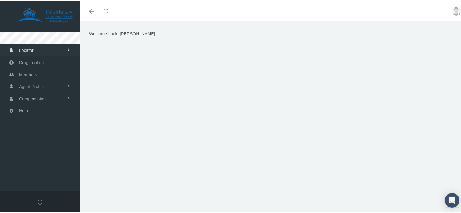
click at [33, 50] on span "Locator" at bounding box center [26, 50] width 14 height 12
click at [33, 99] on span "Members" at bounding box center [28, 99] width 18 height 12
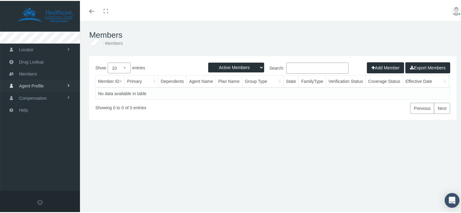
click at [40, 85] on span "Agent Profile" at bounding box center [31, 85] width 25 height 12
click at [36, 99] on link "View" at bounding box center [40, 98] width 80 height 11
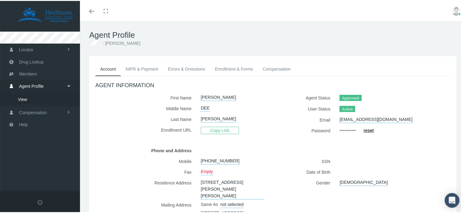
click at [144, 68] on link "NIPR & Payment" at bounding box center [142, 69] width 42 height 14
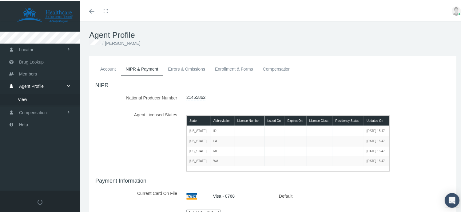
click at [182, 66] on link "Errors & Omissions" at bounding box center [186, 69] width 47 height 14
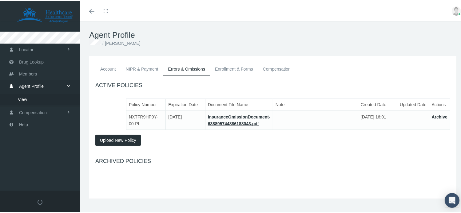
click at [219, 67] on link "Enrollment & Forms" at bounding box center [234, 69] width 48 height 14
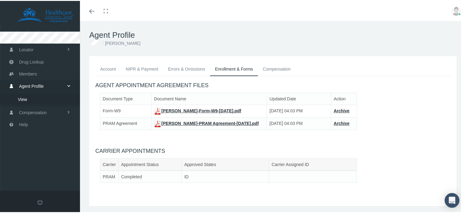
click at [272, 66] on link "Compensation" at bounding box center [277, 69] width 38 height 14
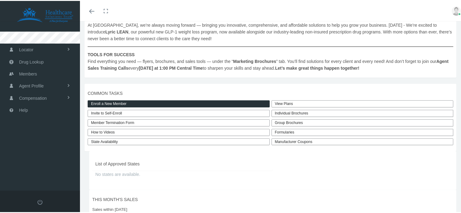
scroll to position [123, 0]
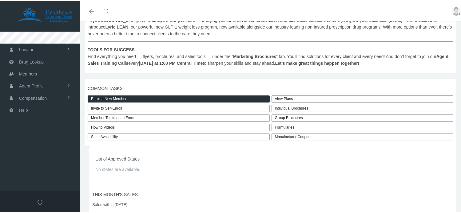
click at [165, 108] on link "Invite to Self-Enroll" at bounding box center [179, 107] width 182 height 7
type input "https://prod.pram.com/directenrollment/10110?sc=xiDu8VGnRsN2U5"
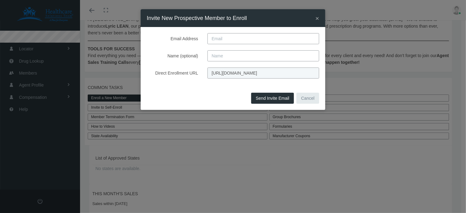
click at [317, 17] on span "×" at bounding box center [317, 18] width 4 height 7
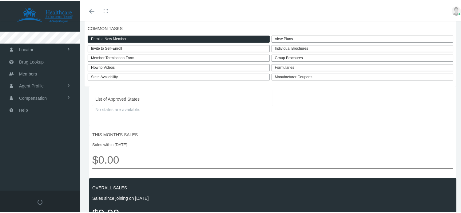
scroll to position [154, 0]
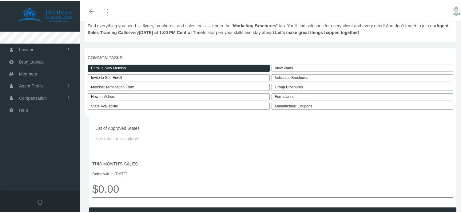
click at [277, 76] on div "Individual Brochures" at bounding box center [363, 77] width 182 height 7
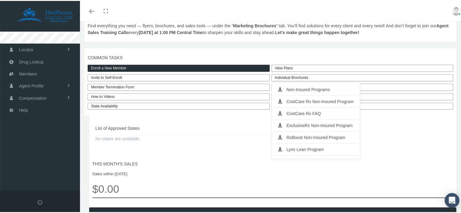
scroll to position [185, 0]
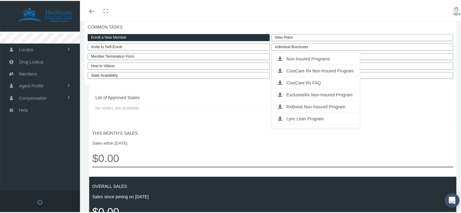
click at [291, 59] on link "Non-Insured Programs" at bounding box center [315, 58] width 85 height 9
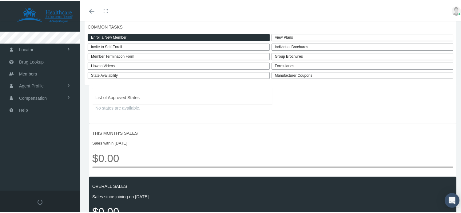
click at [282, 36] on link "View Plans" at bounding box center [363, 36] width 182 height 7
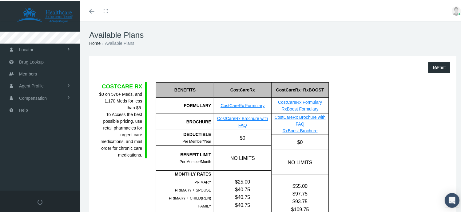
click at [433, 67] on icon at bounding box center [435, 66] width 4 height 7
click at [90, 9] on icon "Toggle menubar" at bounding box center [91, 11] width 5 height 4
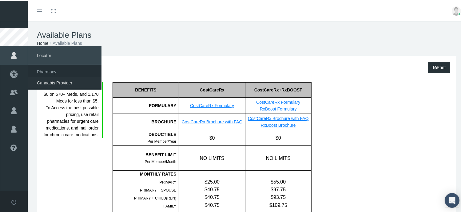
click at [71, 81] on span "Cannabis Provider" at bounding box center [54, 82] width 35 height 10
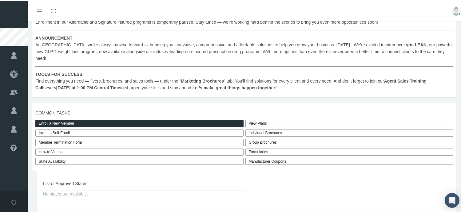
scroll to position [123, 0]
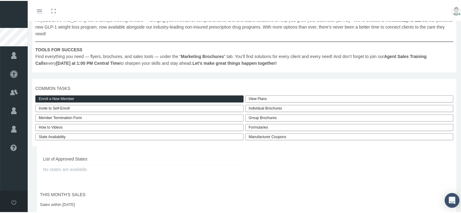
click at [90, 123] on link "How to Videos" at bounding box center [139, 126] width 208 height 7
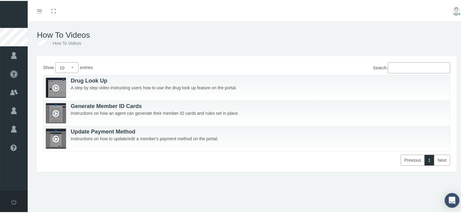
click at [452, 10] on img at bounding box center [456, 10] width 9 height 9
click at [393, 16] on div "Toggle menubar Toggle fullscreen Profile Logout" at bounding box center [246, 10] width 429 height 20
click at [40, 9] on icon "Toggle menubar" at bounding box center [39, 11] width 5 height 4
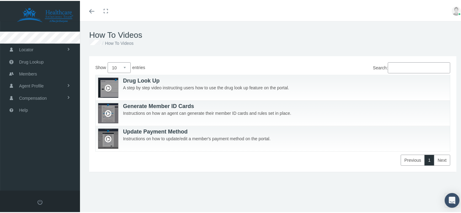
click at [208, 44] on ol "How To Videos" at bounding box center [272, 42] width 367 height 7
click at [285, 181] on div "Add Video Show 10 25 50 100 entries Search: Drug Look Up A step by step video i…" at bounding box center [273, 132] width 386 height 154
click at [93, 9] on icon "Toggle menubar" at bounding box center [91, 11] width 5 height 4
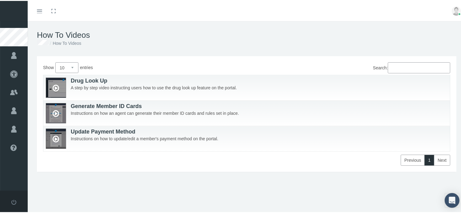
click at [439, 160] on link "Next" at bounding box center [442, 159] width 16 height 11
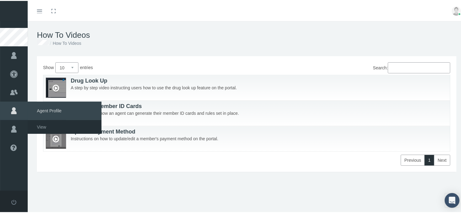
click at [15, 109] on icon at bounding box center [14, 110] width 28 height 18
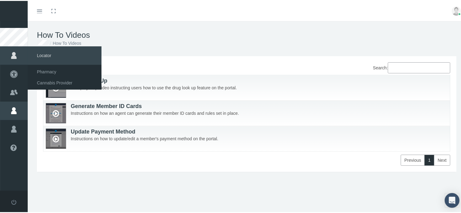
click at [14, 54] on icon at bounding box center [14, 55] width 28 height 18
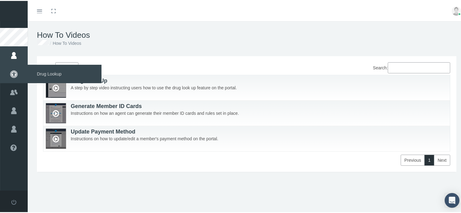
click at [12, 75] on icon at bounding box center [14, 73] width 28 height 18
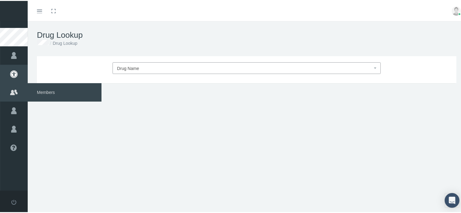
click at [15, 93] on icon at bounding box center [14, 91] width 28 height 18
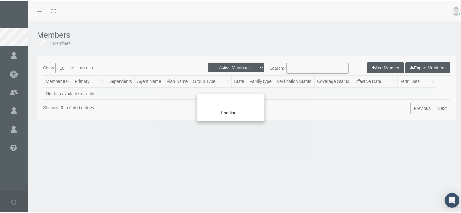
click at [13, 54] on div "Loading..." at bounding box center [230, 106] width 461 height 213
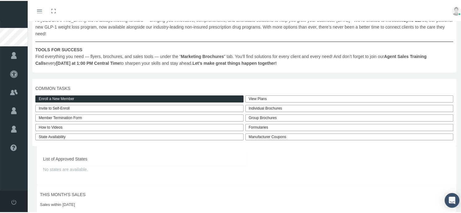
scroll to position [123, 0]
click at [258, 114] on div "Group Brochures" at bounding box center [349, 117] width 208 height 7
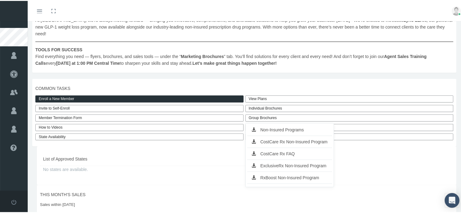
click at [90, 104] on link "Invite to Self-Enroll" at bounding box center [139, 107] width 208 height 7
type input "[URL][DOMAIN_NAME]"
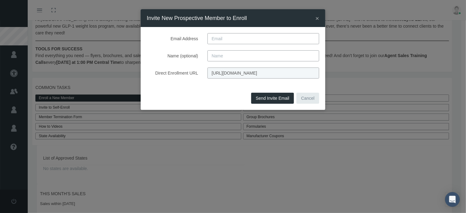
click at [317, 18] on span "×" at bounding box center [317, 18] width 4 height 7
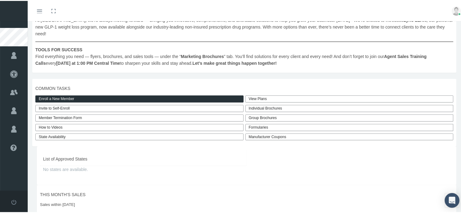
click at [260, 104] on div "Individual Brochures" at bounding box center [349, 107] width 208 height 7
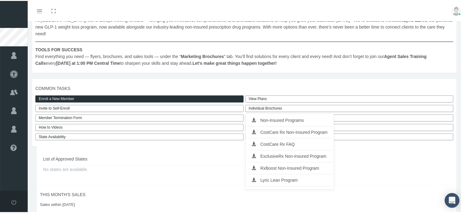
click at [263, 127] on link "CostCare Rx Non-Insured Program" at bounding box center [289, 131] width 85 height 9
